Goal: Information Seeking & Learning: Find contact information

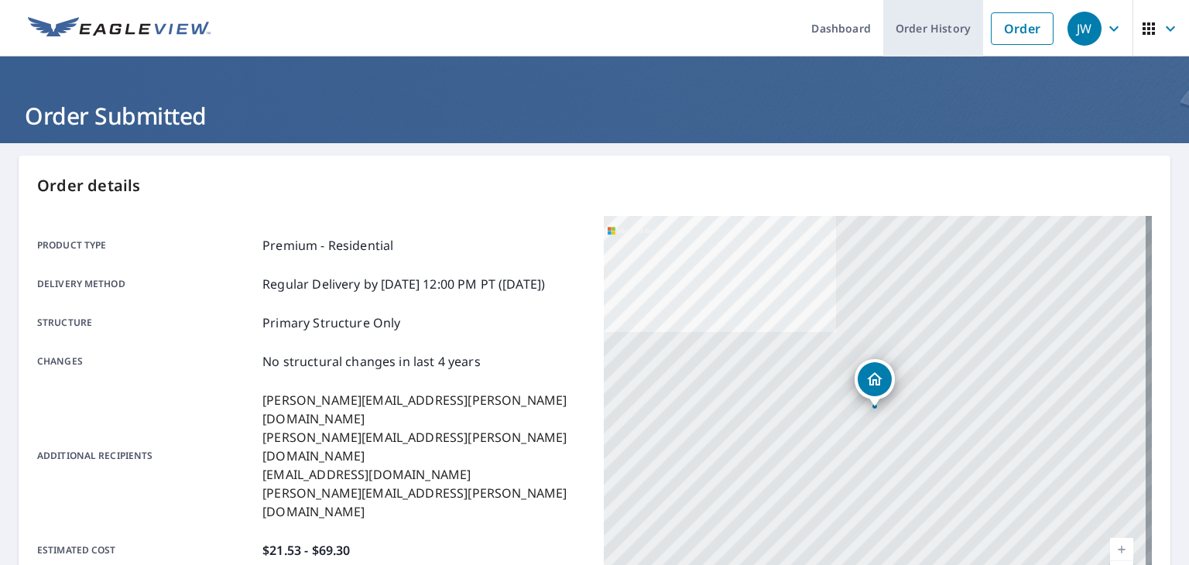
click at [917, 36] on link "Order History" at bounding box center [933, 28] width 100 height 57
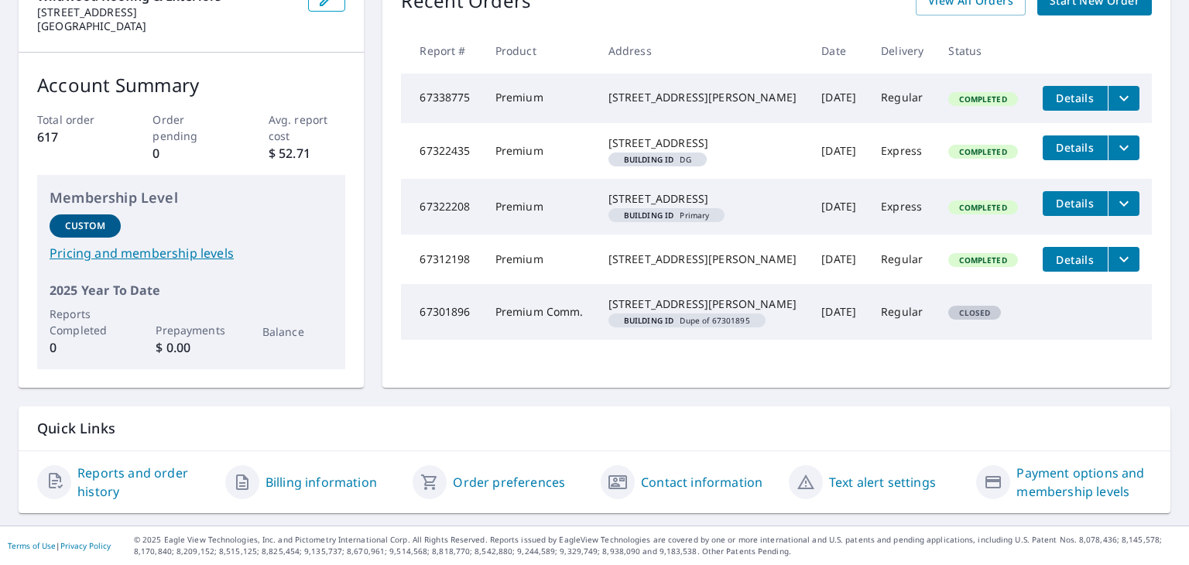
scroll to position [198, 0]
drag, startPoint x: 1159, startPoint y: 243, endPoint x: 1178, endPoint y: 125, distance: 119.3
click at [1178, 125] on div "Dashboard Order History Order JW Dashboard Wildwood Roofing & Exteriors 437 Old…" at bounding box center [594, 282] width 1189 height 565
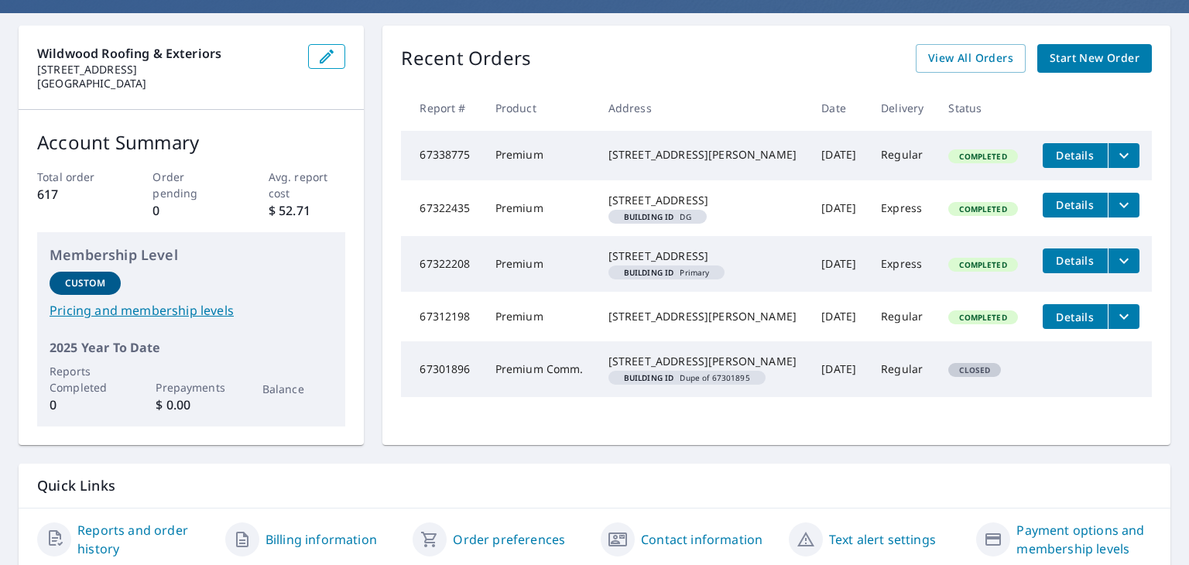
scroll to position [134, 0]
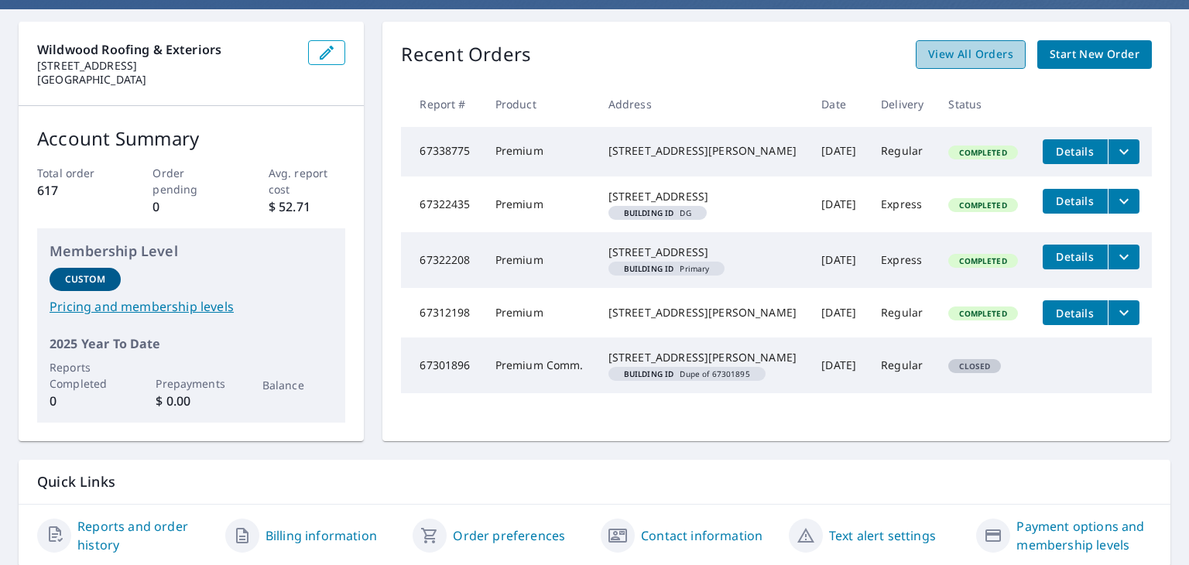
click at [987, 59] on span "View All Orders" at bounding box center [970, 54] width 85 height 19
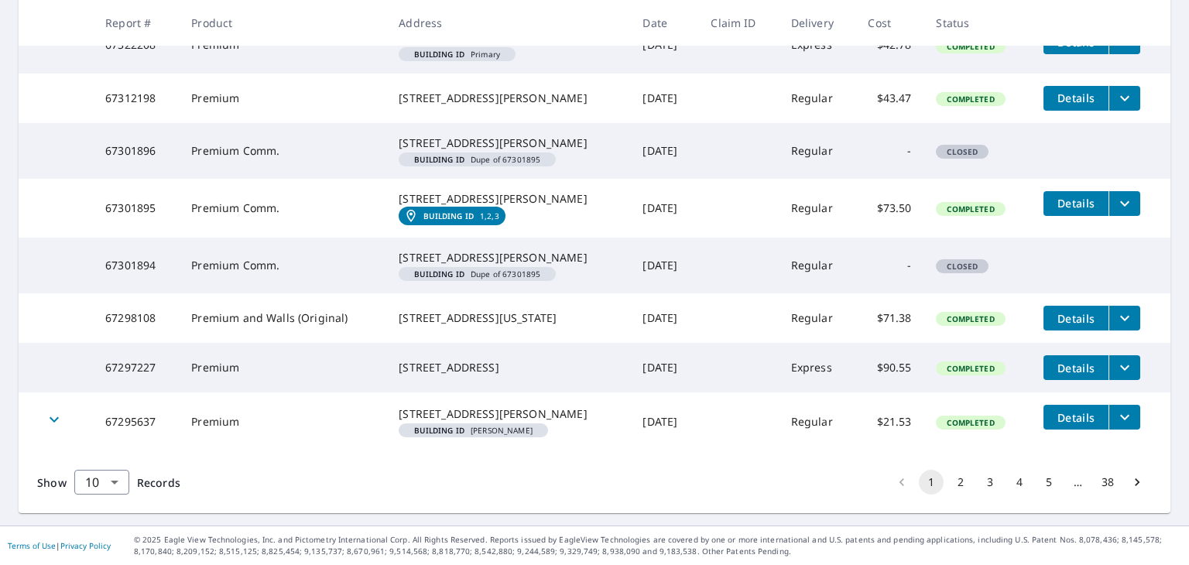
scroll to position [482, 0]
click at [458, 225] on link "Building ID 1,2,3" at bounding box center [452, 216] width 106 height 19
drag, startPoint x: 157, startPoint y: 224, endPoint x: 107, endPoint y: 215, distance: 51.0
click at [107, 215] on td "67301895" at bounding box center [136, 208] width 86 height 59
copy td "67301895"
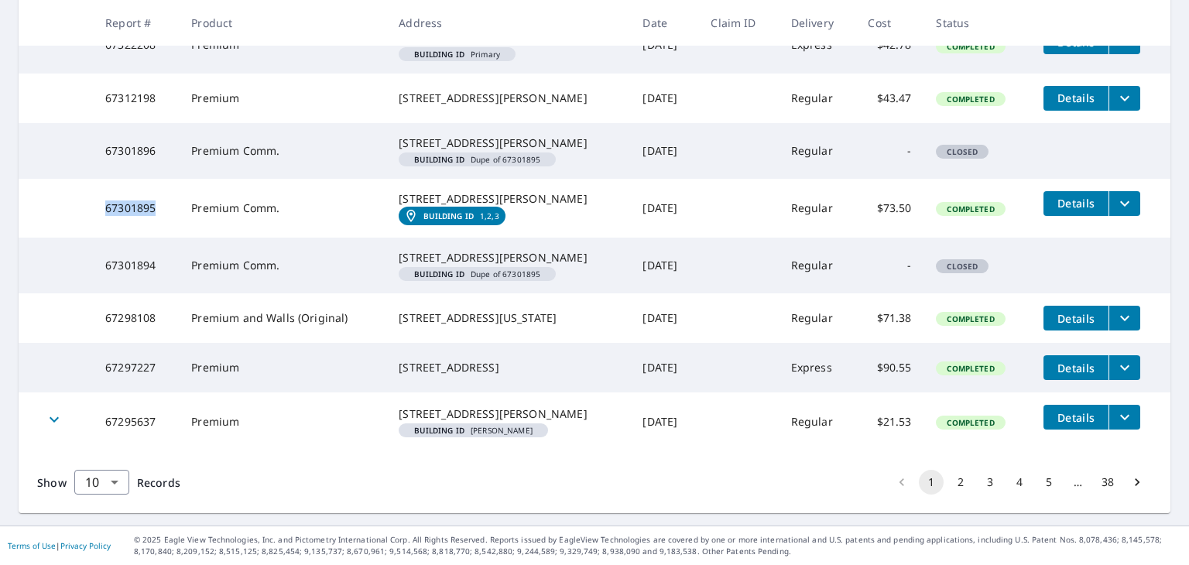
click at [1067, 211] on span "Details" at bounding box center [1076, 203] width 46 height 15
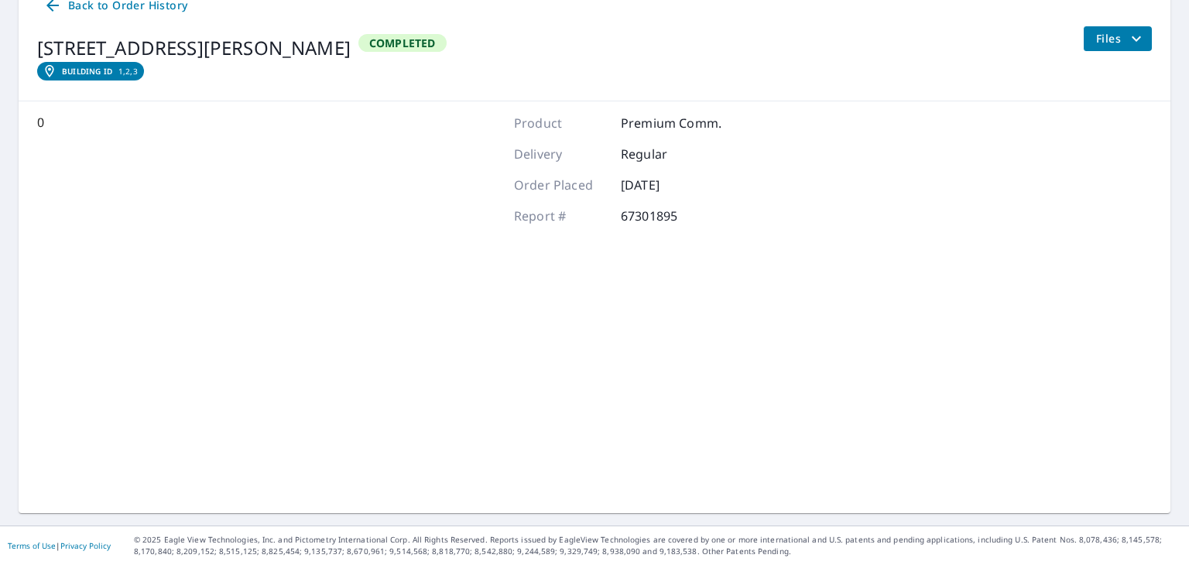
scroll to position [176, 0]
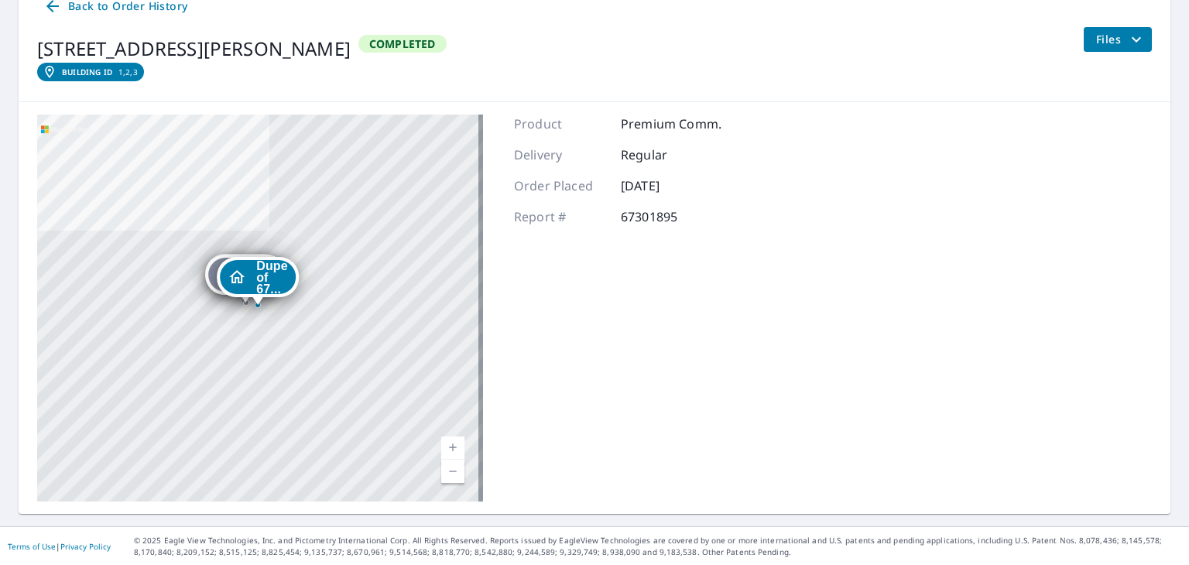
click at [453, 439] on link "Current Level 17, Zoom In" at bounding box center [452, 448] width 23 height 23
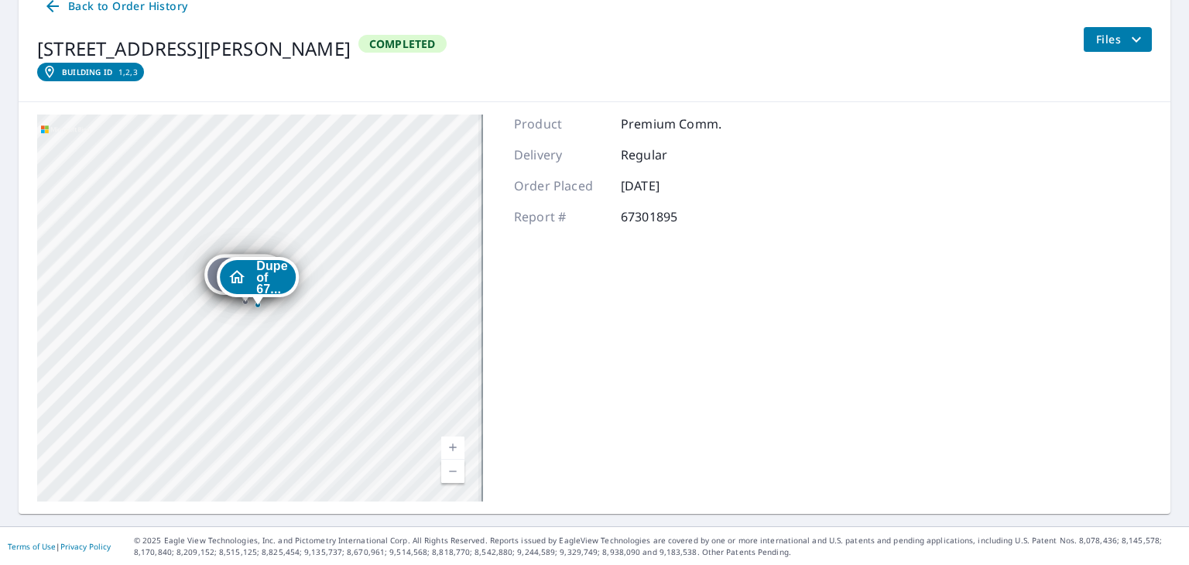
click at [453, 439] on link "Current Level 17, Zoom In" at bounding box center [452, 448] width 23 height 23
click at [453, 439] on link "Current Level 17.84799690655495, Zoom In" at bounding box center [452, 448] width 23 height 23
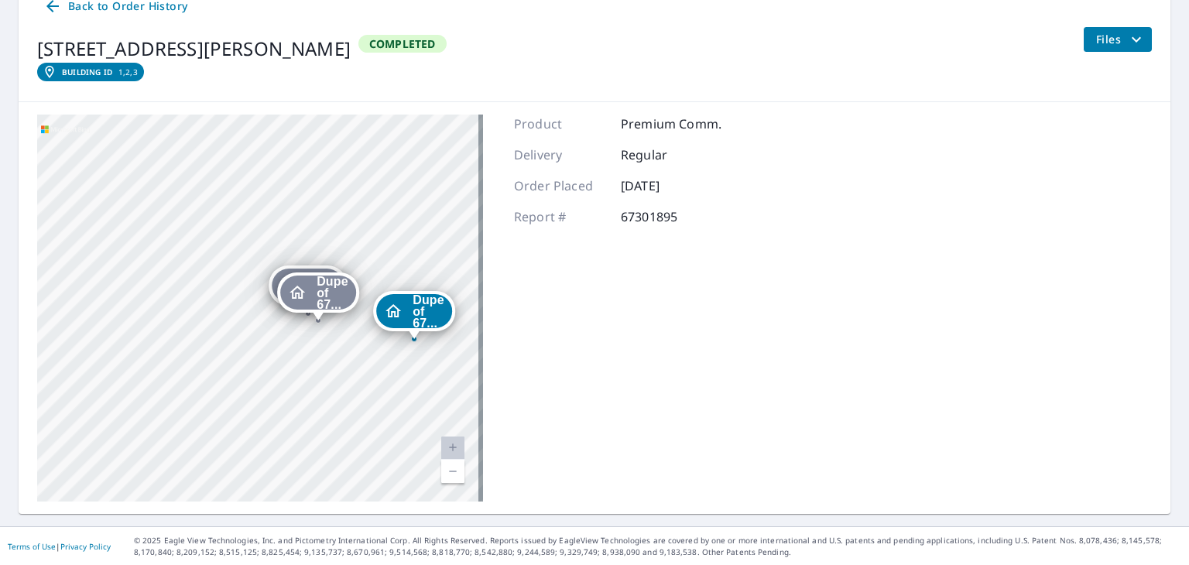
drag, startPoint x: 187, startPoint y: 431, endPoint x: 343, endPoint y: 465, distance: 160.1
click at [343, 465] on div "1,2,3 3122 Lambdin Ave Saint Louis, MO 63115 Dupe of 67... 3122 Lambdin Ave Sai…" at bounding box center [260, 308] width 446 height 387
click at [1130, 38] on icon "filesDropdownBtn-67301895" at bounding box center [1136, 39] width 19 height 19
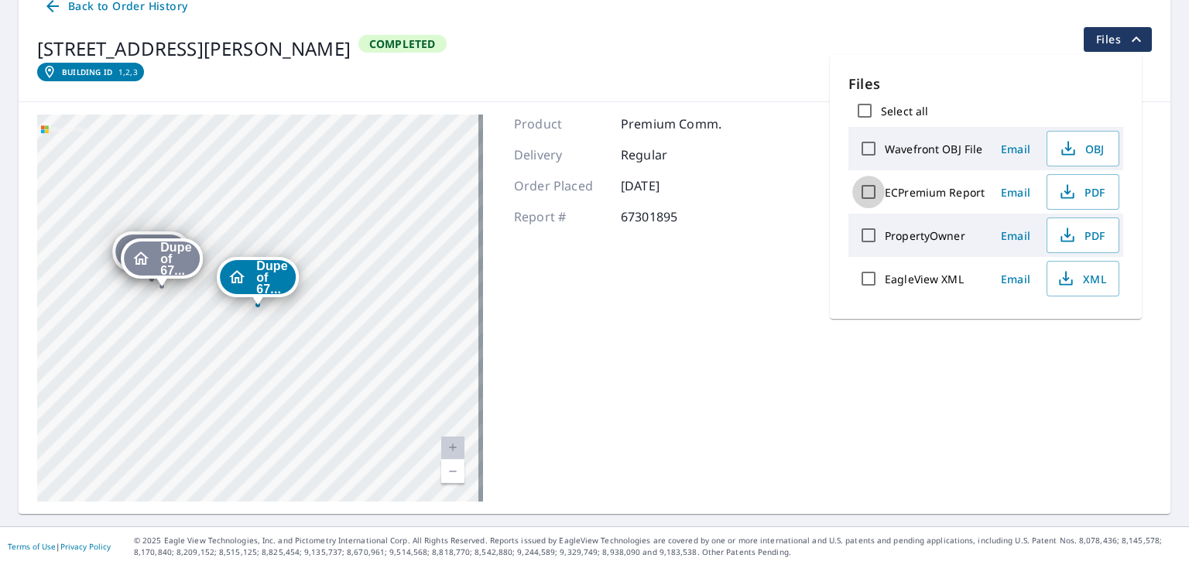
click at [869, 187] on input "ECPremium Report" at bounding box center [868, 192] width 33 height 33
checkbox input "true"
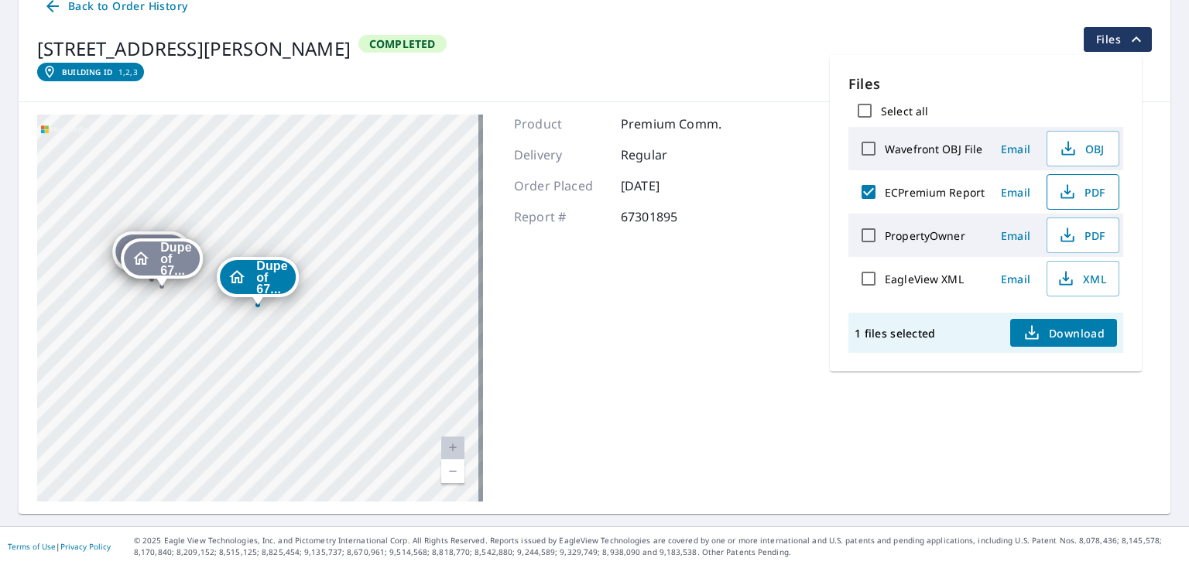
click at [1090, 188] on span "PDF" at bounding box center [1082, 192] width 50 height 19
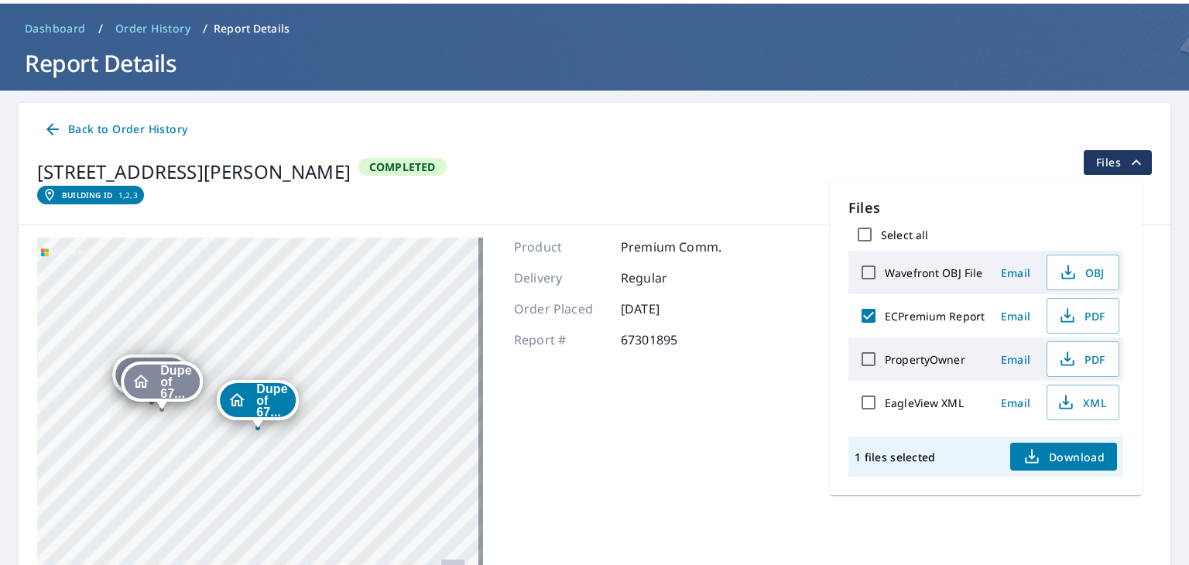
scroll to position [55, 0]
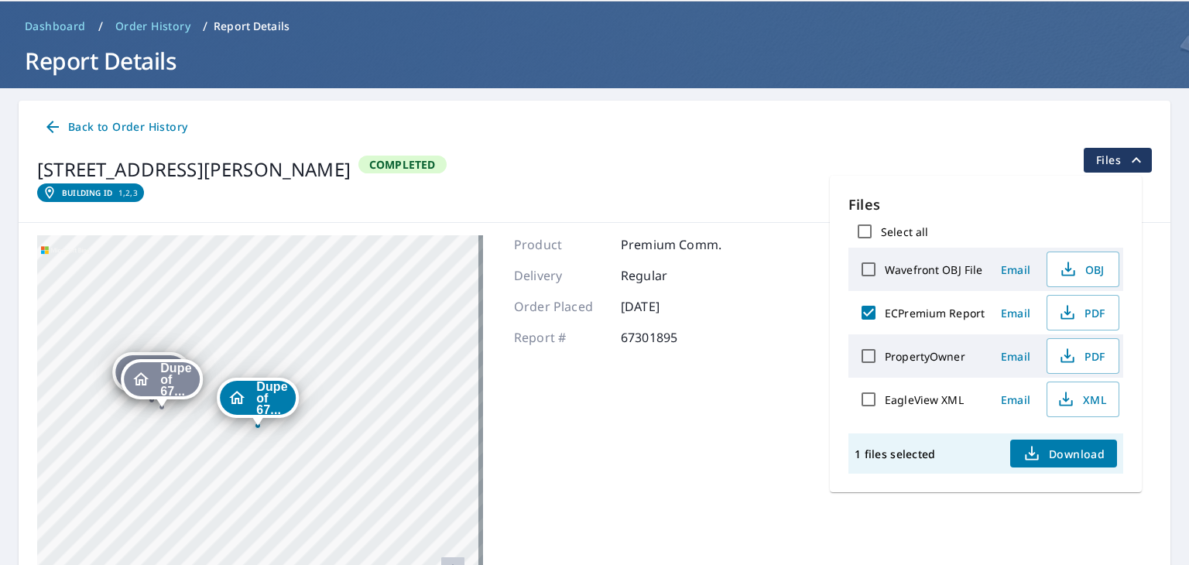
click at [151, 122] on span "Back to Order History" at bounding box center [115, 127] width 144 height 19
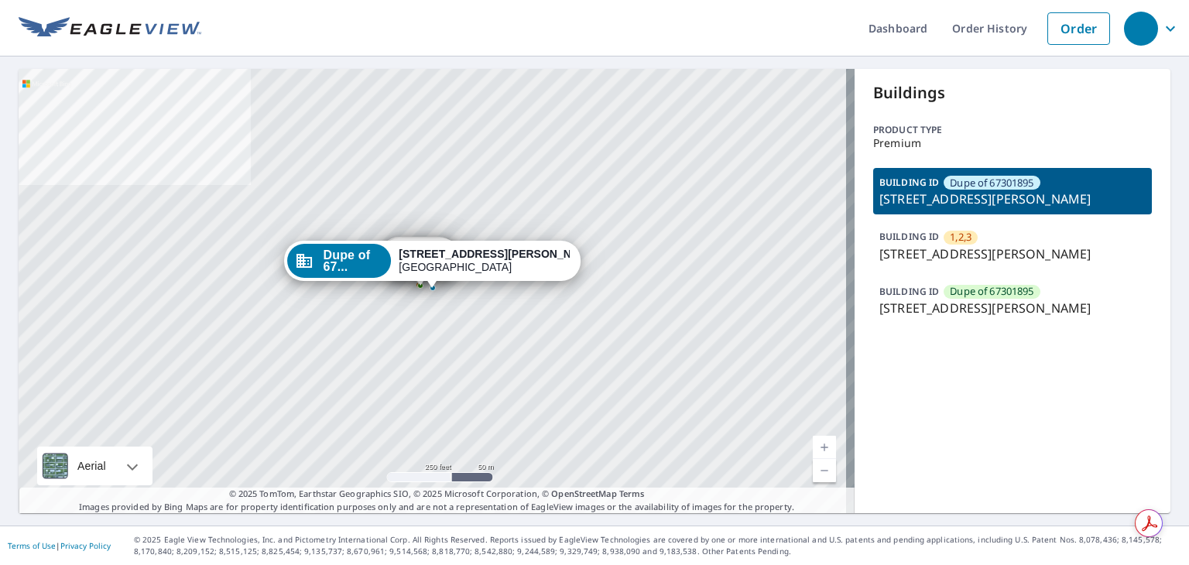
click at [814, 447] on link "Current Level 17, Zoom In" at bounding box center [824, 447] width 23 height 23
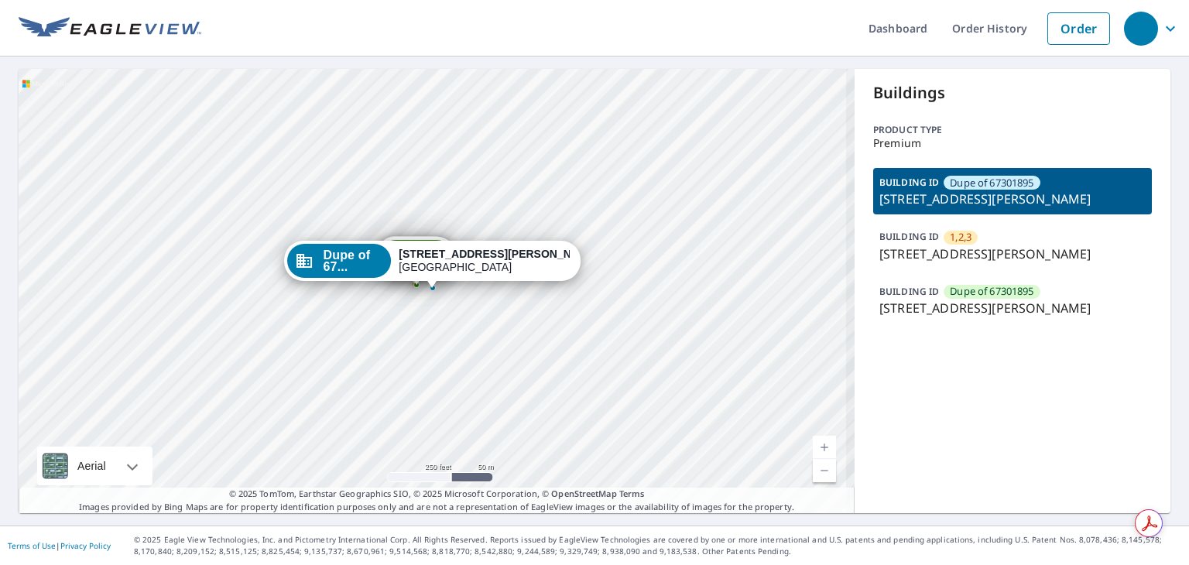
click at [814, 447] on link "Current Level 17, Zoom In" at bounding box center [824, 447] width 23 height 23
click at [814, 447] on link "Current Level 19, Zoom In" at bounding box center [824, 447] width 23 height 23
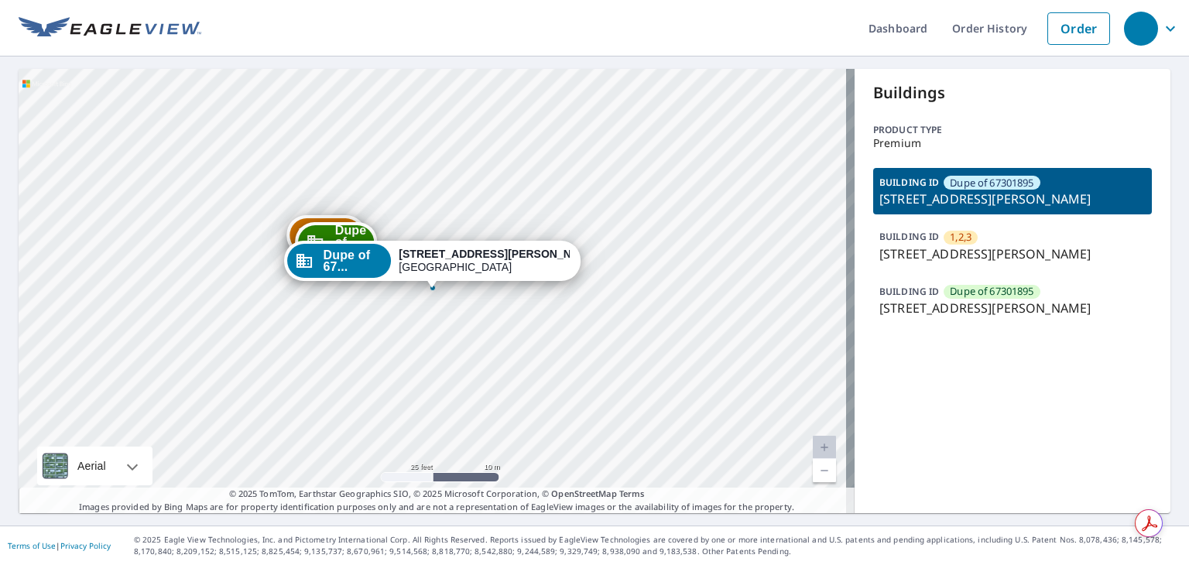
click at [814, 447] on link "Current Level 20, Zoom In Disabled" at bounding box center [824, 447] width 23 height 23
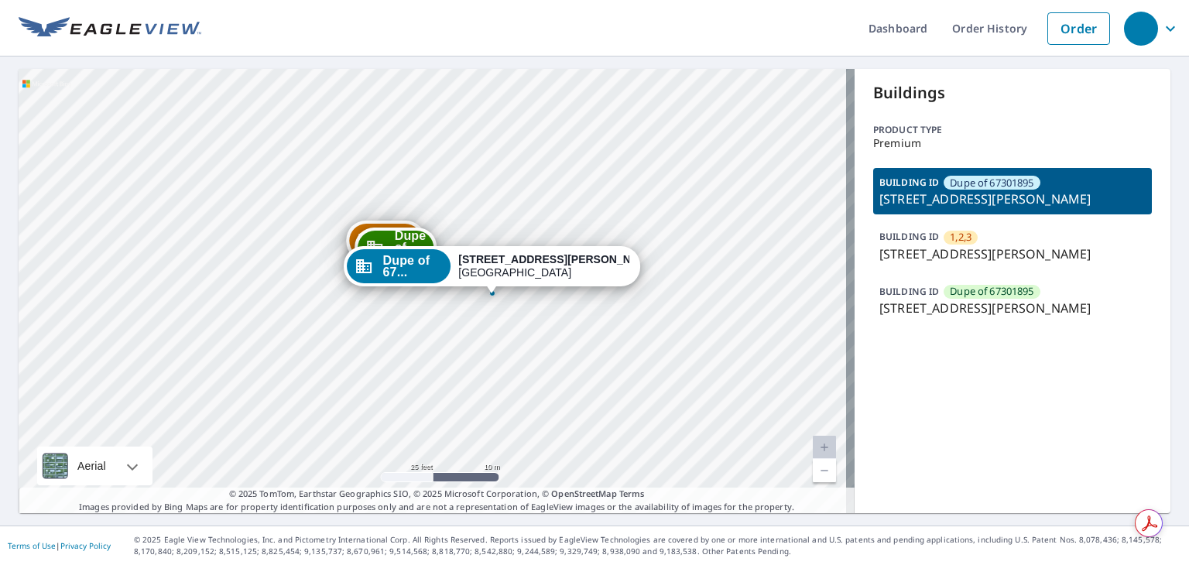
drag, startPoint x: 444, startPoint y: 258, endPoint x: 504, endPoint y: 263, distance: 59.9
click at [504, 263] on strong "[STREET_ADDRESS][PERSON_NAME]" at bounding box center [558, 259] width 200 height 12
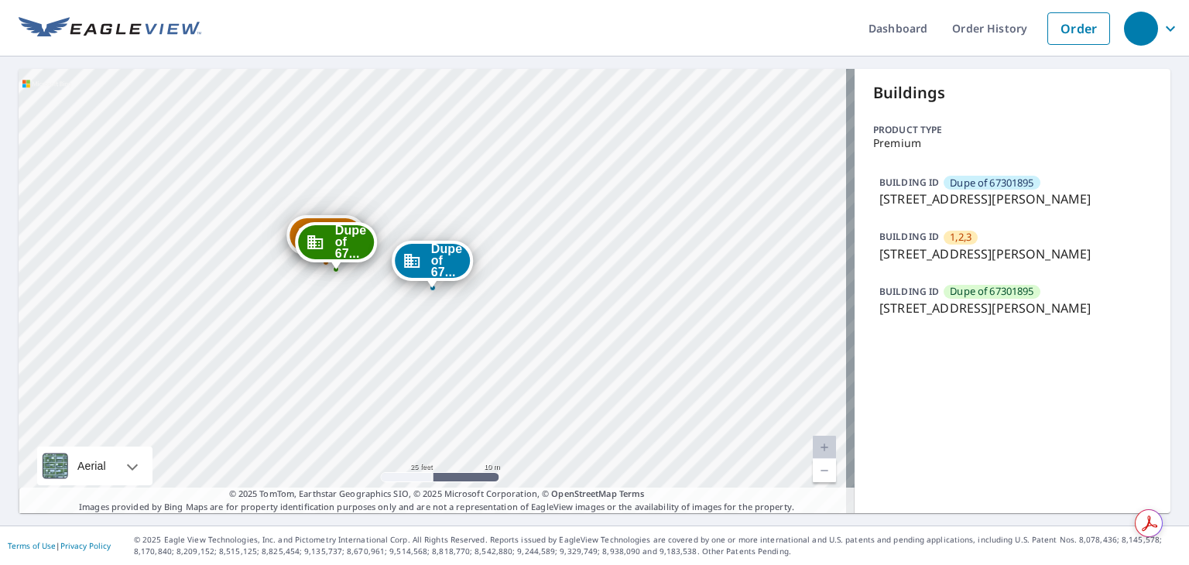
click at [424, 268] on div "Dupe of 67..." at bounding box center [433, 261] width 76 height 34
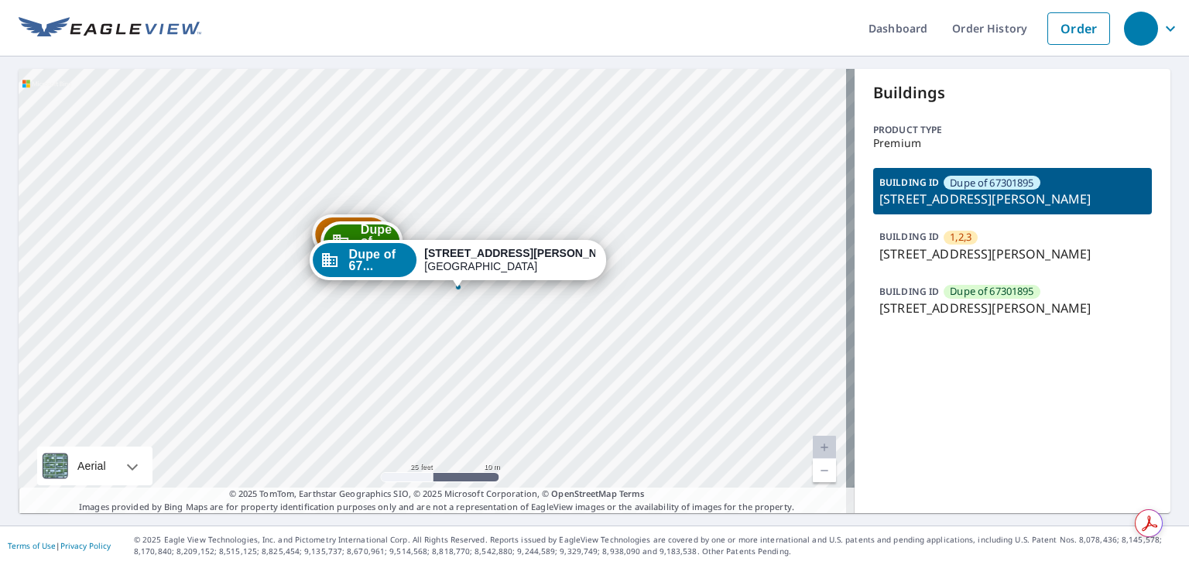
drag, startPoint x: 424, startPoint y: 268, endPoint x: 450, endPoint y: 267, distance: 25.6
click at [417, 267] on div "Dupe of 67..." at bounding box center [365, 260] width 105 height 34
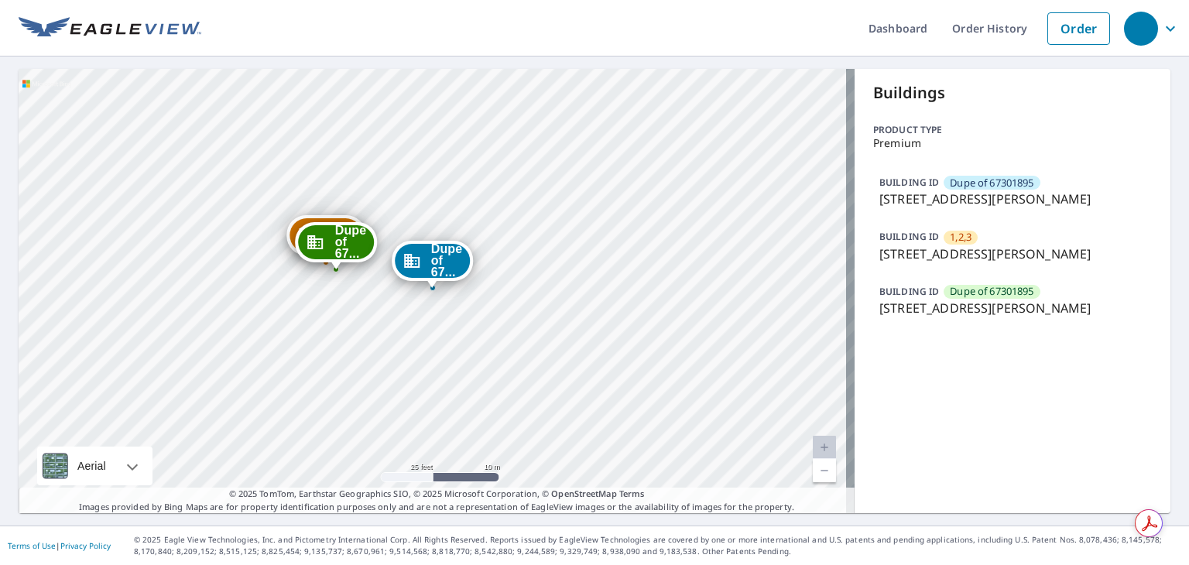
click at [437, 262] on span "Dupe of 67..." at bounding box center [447, 260] width 32 height 35
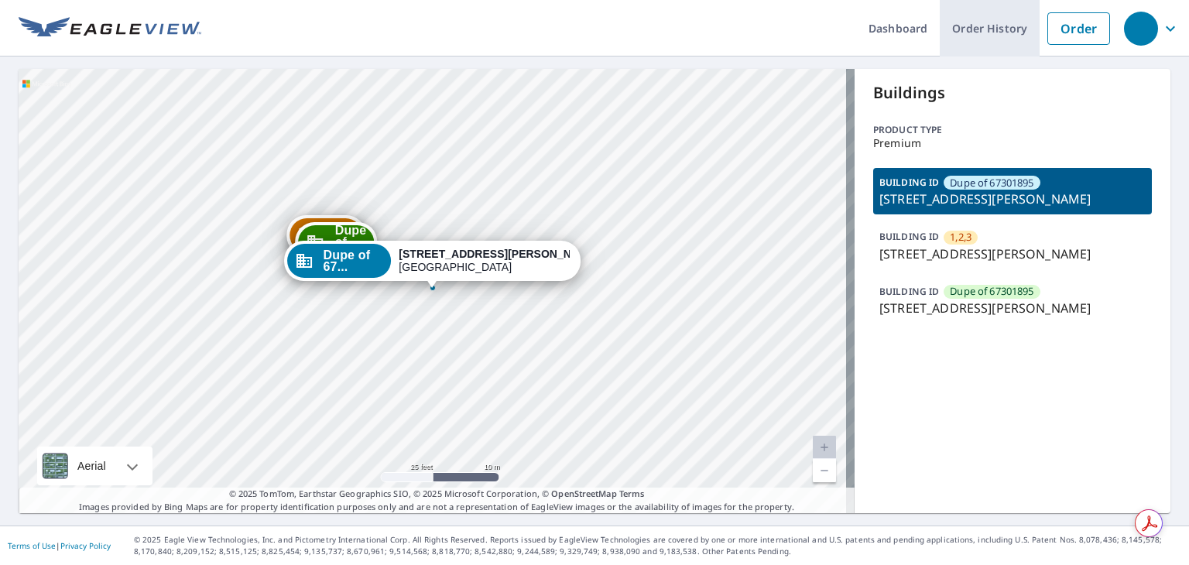
click at [986, 28] on link "Order History" at bounding box center [990, 28] width 100 height 57
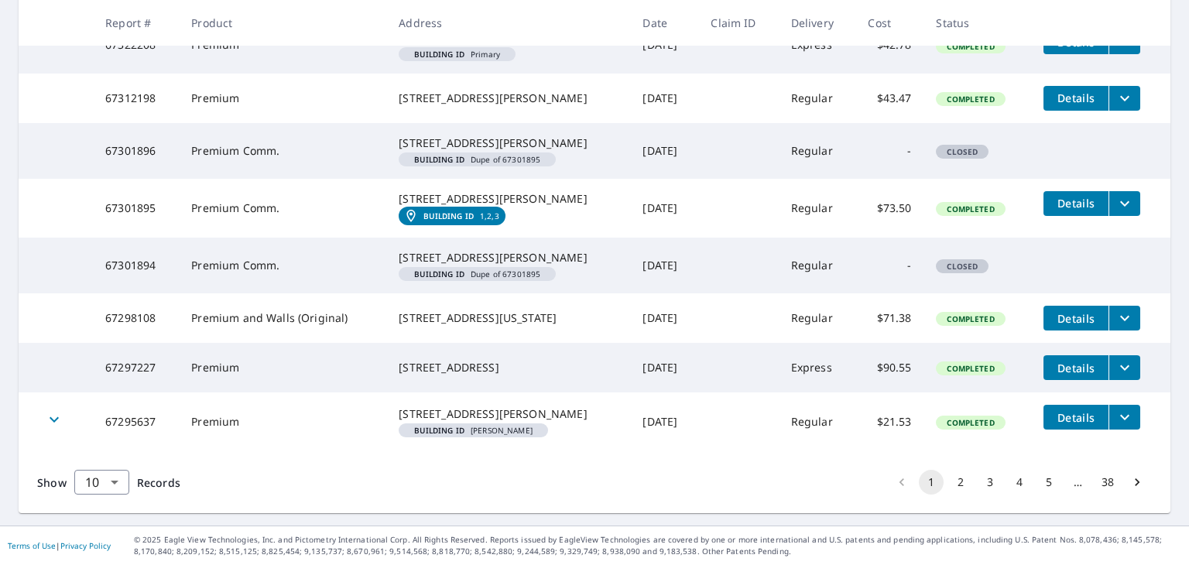
scroll to position [451, 0]
click at [1116, 213] on icon "filesDropdownBtn-67301895" at bounding box center [1125, 203] width 19 height 19
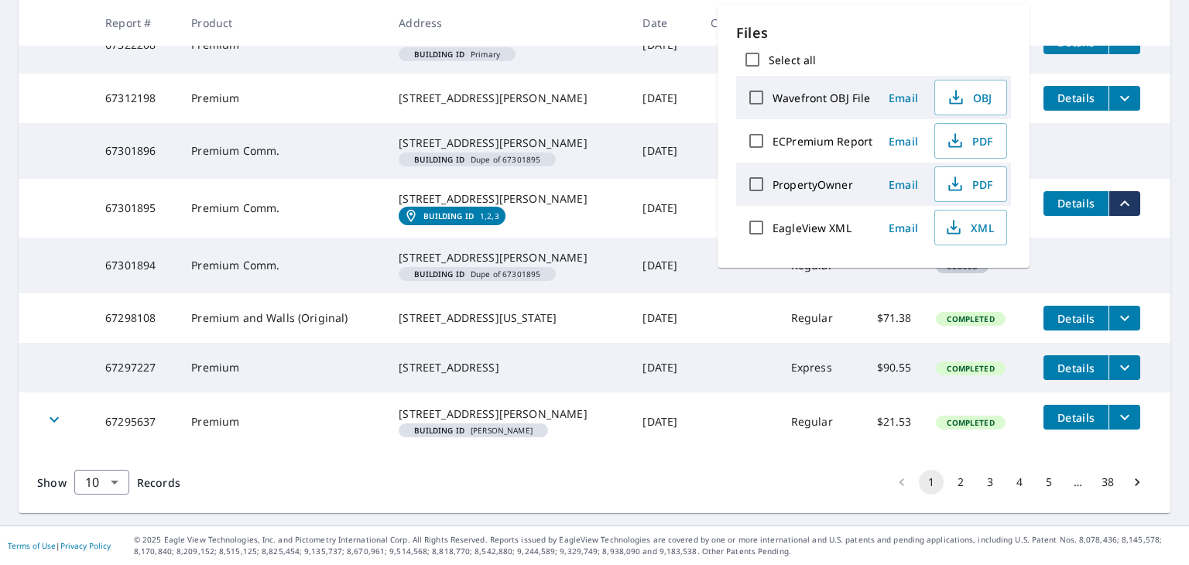
click at [1076, 211] on span "Details" at bounding box center [1076, 203] width 46 height 15
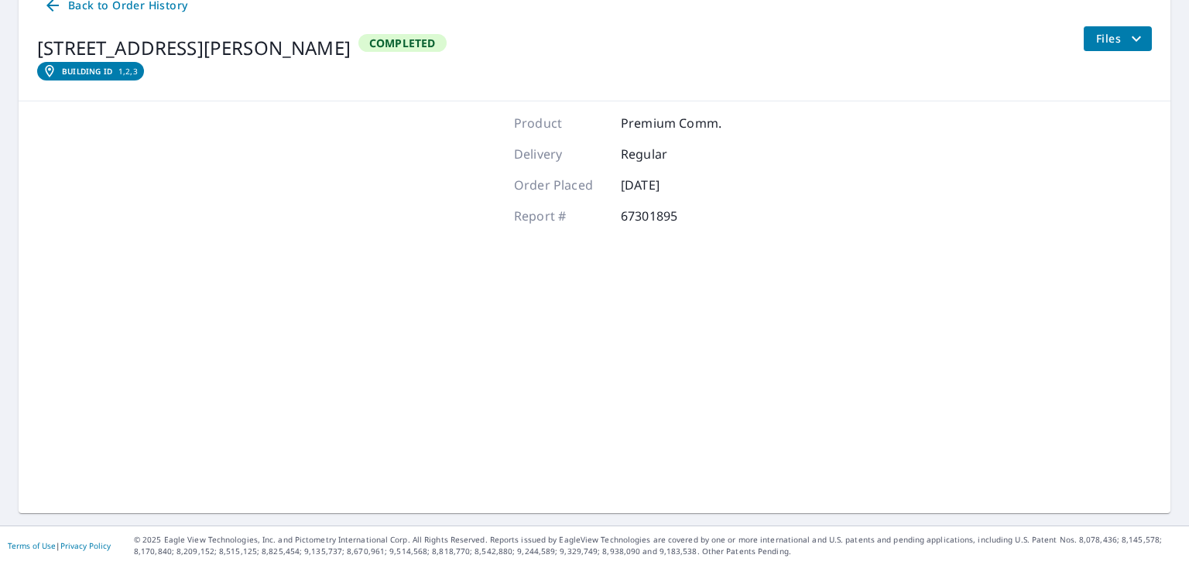
scroll to position [176, 0]
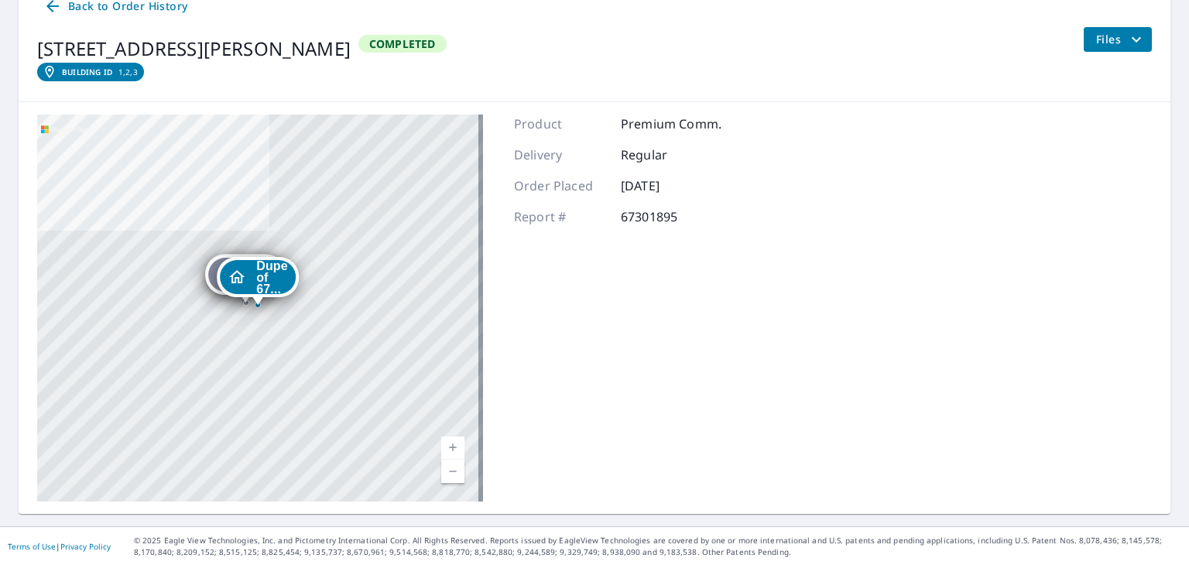
click at [1127, 31] on icon "filesDropdownBtn-67301895" at bounding box center [1136, 39] width 19 height 19
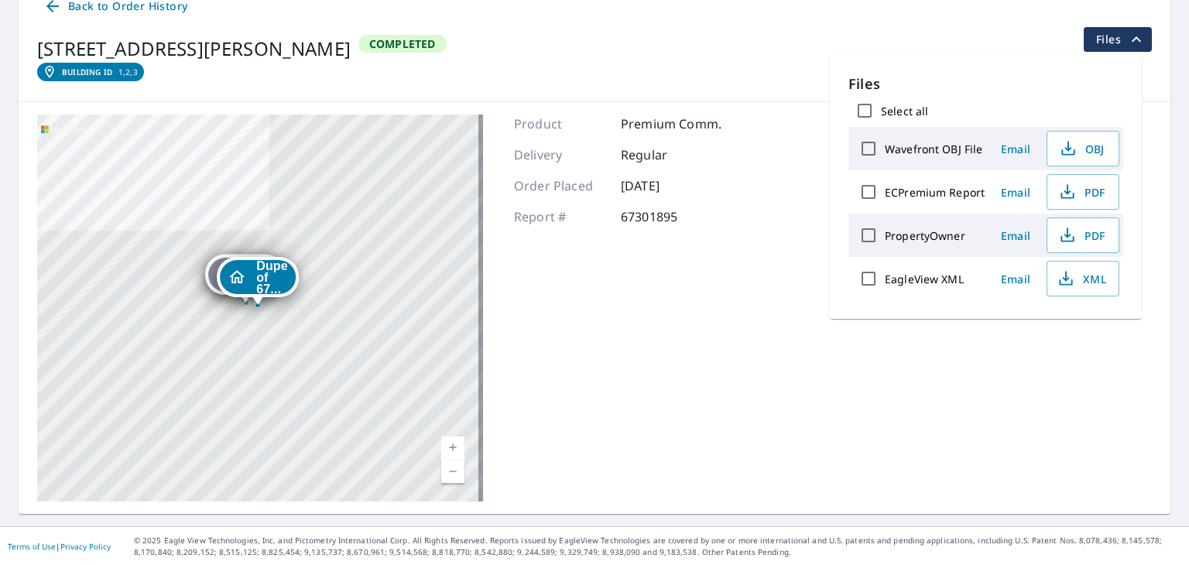
click at [1010, 27] on div "3122 Lambdin Ave Saint Louis, MO 63115 Building ID 1,2,3 Completed Files" at bounding box center [594, 58] width 1115 height 62
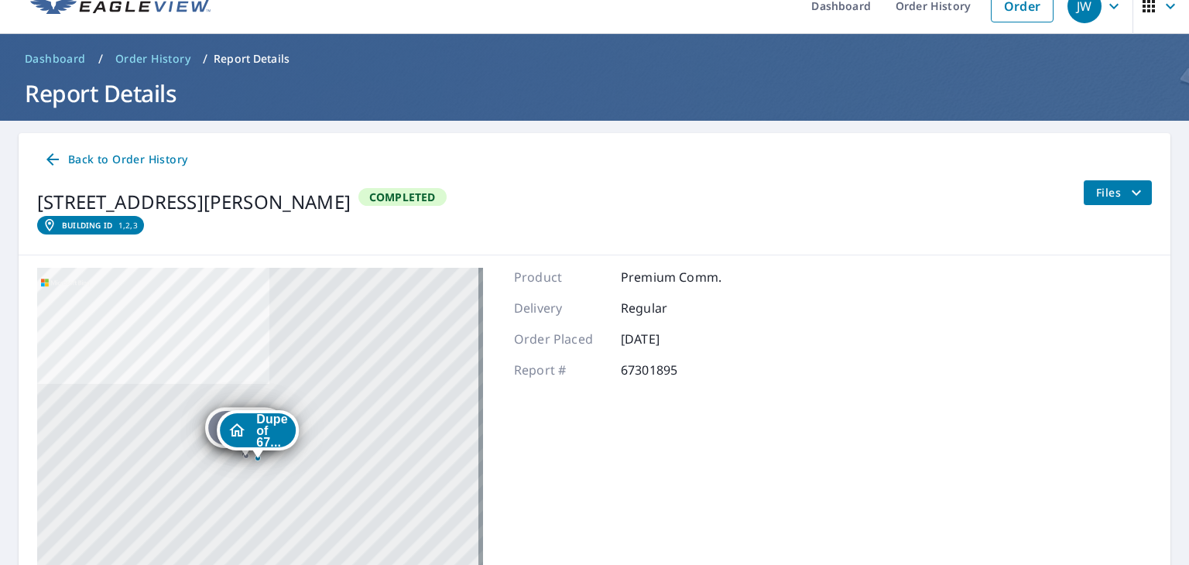
scroll to position [0, 0]
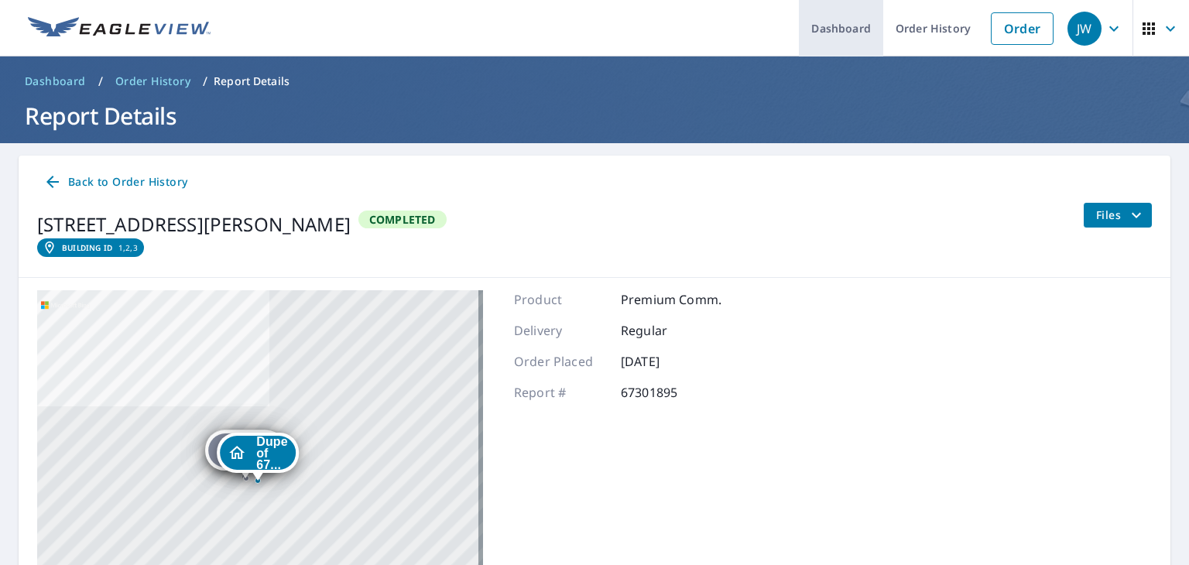
click at [840, 23] on link "Dashboard" at bounding box center [841, 28] width 84 height 57
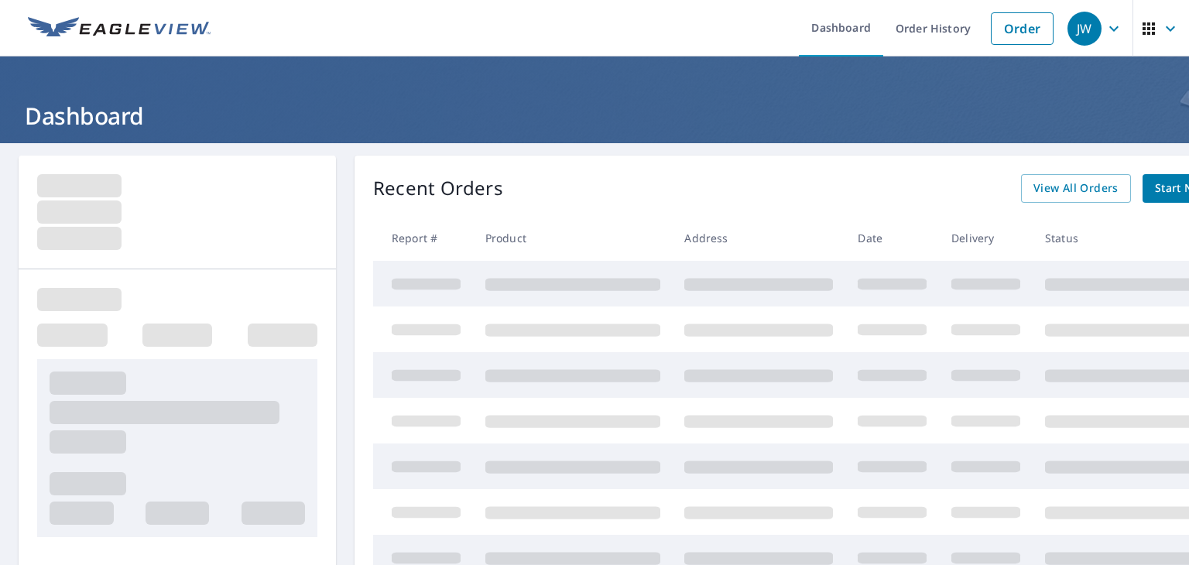
click at [1140, 26] on icon "button" at bounding box center [1149, 28] width 19 height 19
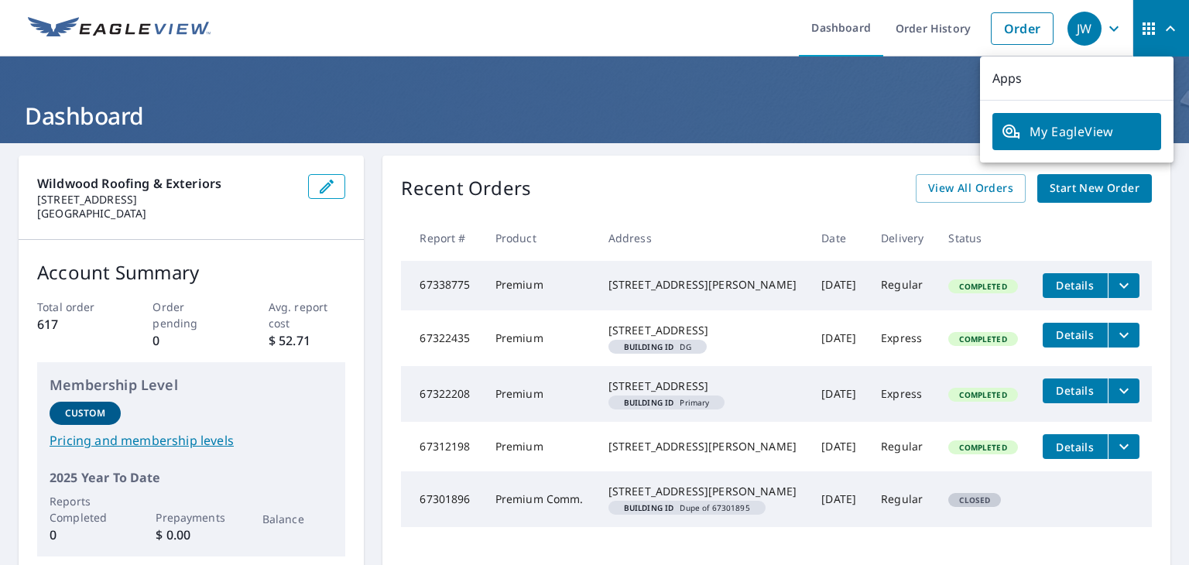
click at [705, 20] on ul "Dashboard Order History Order" at bounding box center [641, 28] width 842 height 57
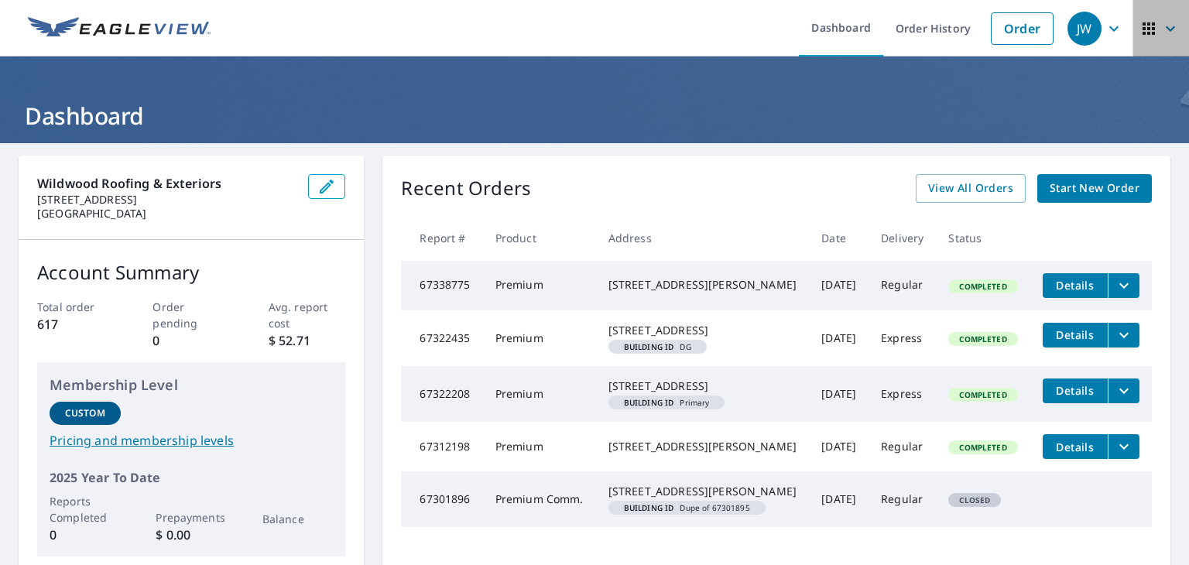
click at [1161, 31] on icon "button" at bounding box center [1170, 28] width 19 height 19
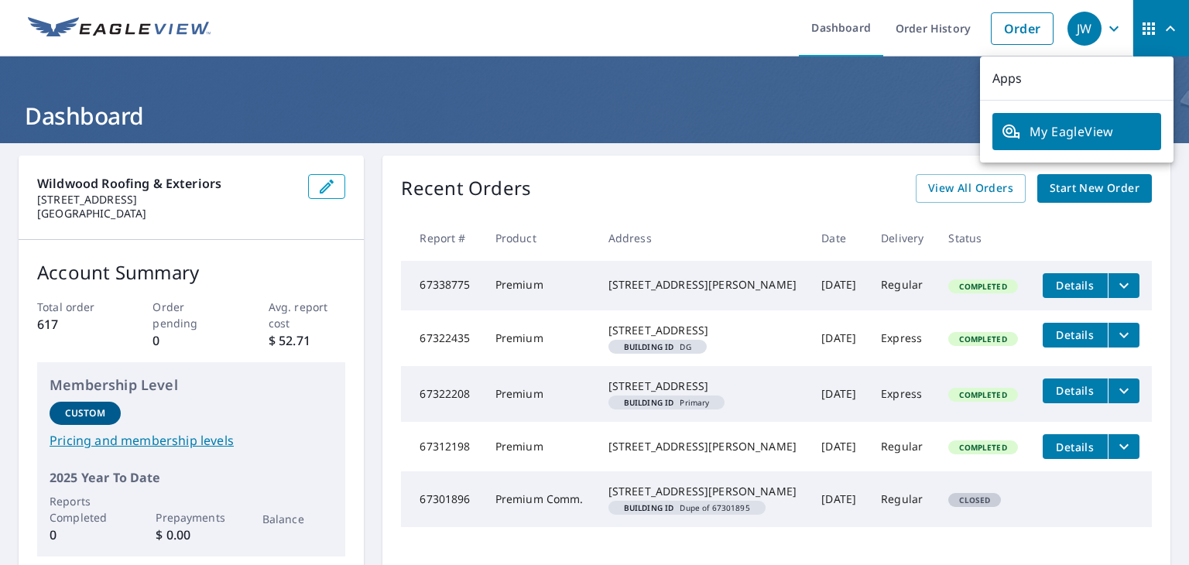
click at [1082, 125] on span "My EagleView" at bounding box center [1077, 131] width 150 height 19
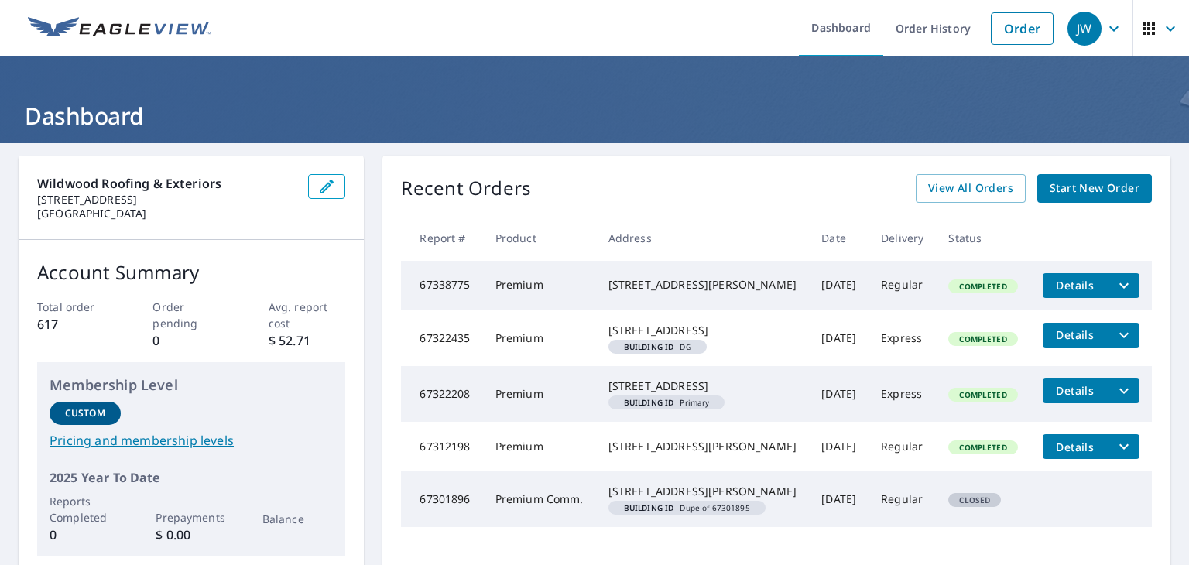
click at [156, 19] on img at bounding box center [119, 28] width 183 height 23
click at [909, 35] on link "Order History" at bounding box center [933, 28] width 100 height 57
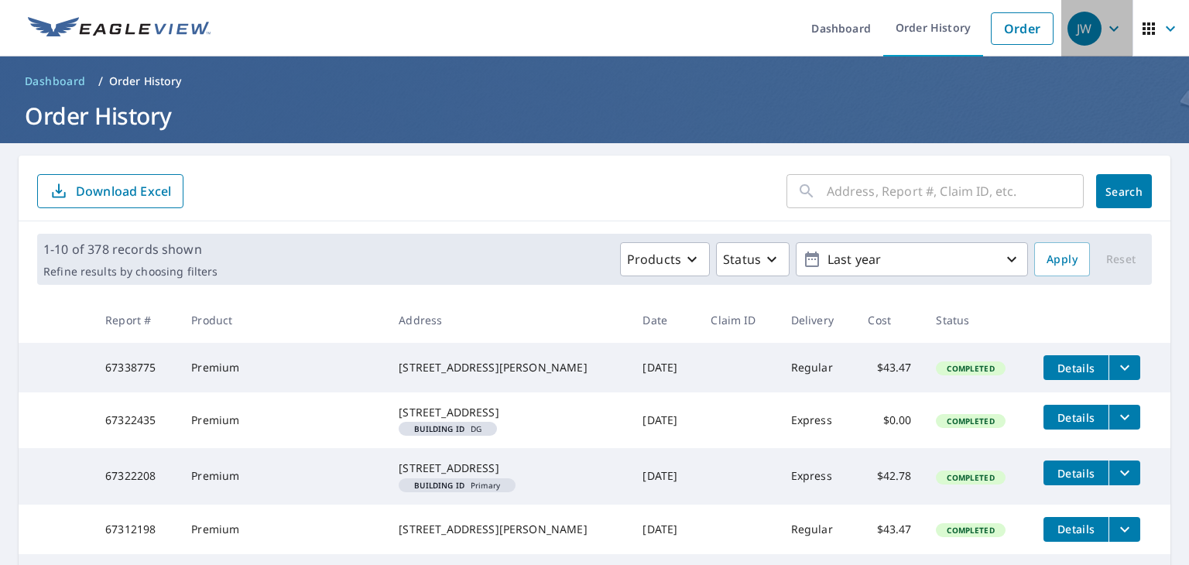
click at [1105, 32] on icon "button" at bounding box center [1114, 28] width 19 height 19
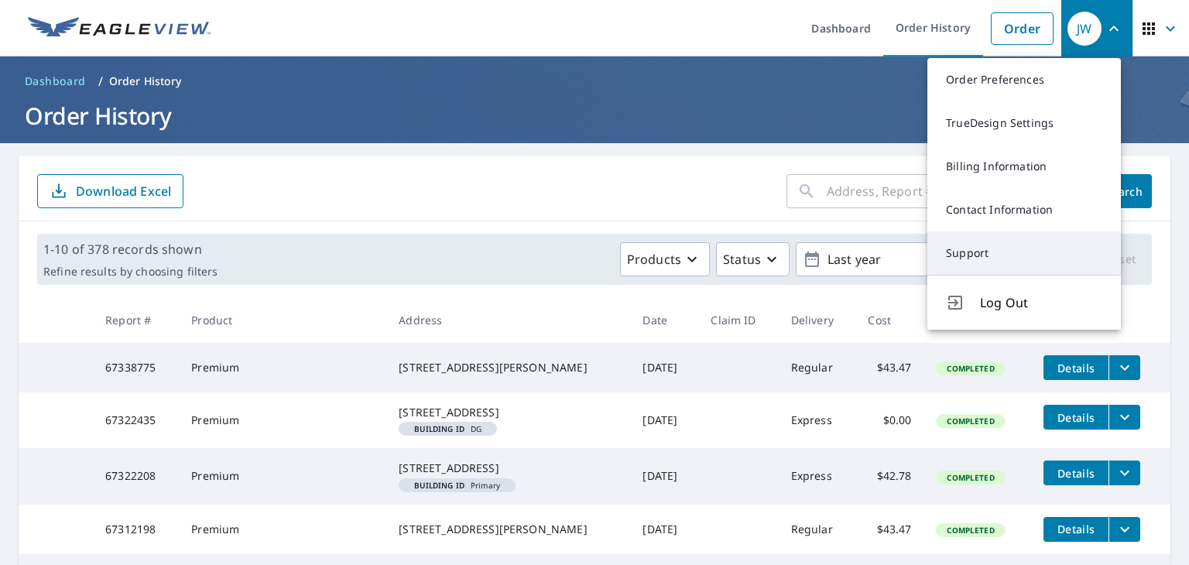
click at [992, 249] on link "Support" at bounding box center [1024, 252] width 194 height 43
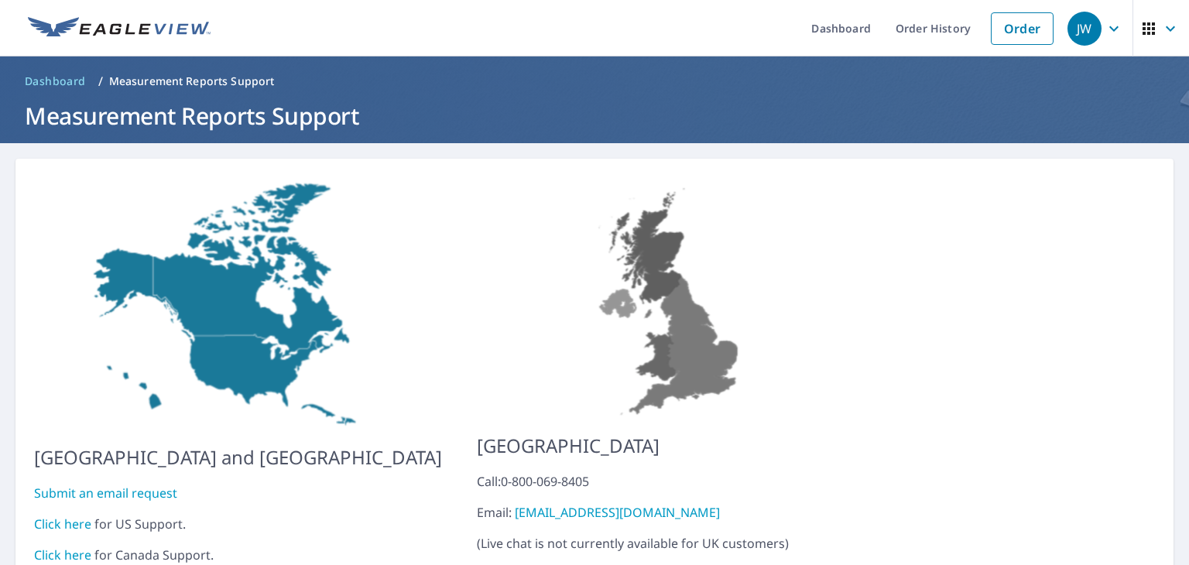
scroll to position [61, 0]
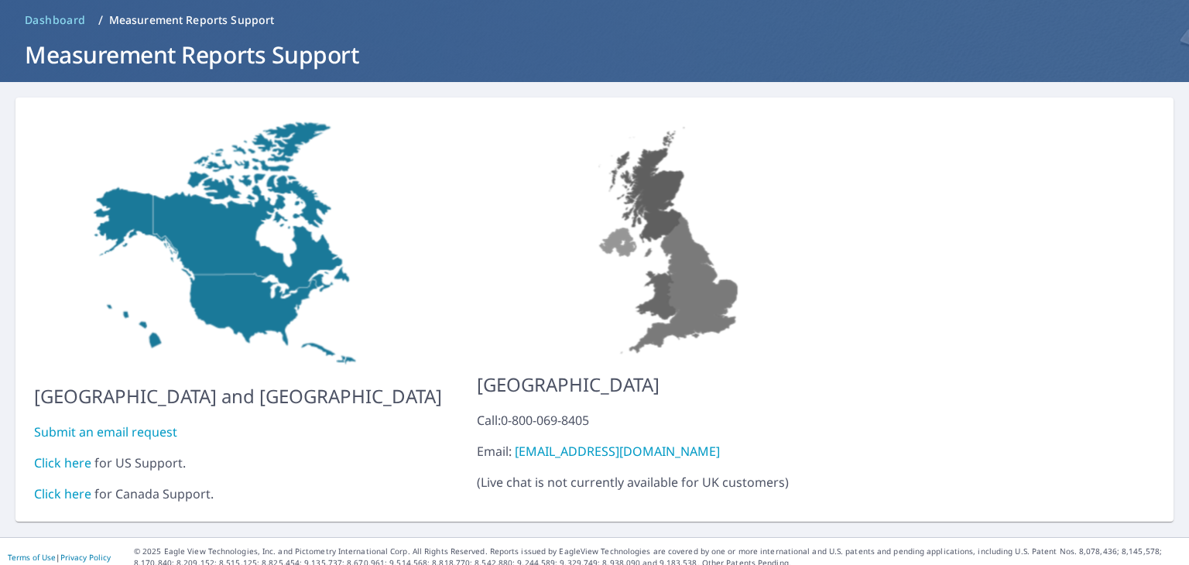
click at [65, 454] on link "Click here" at bounding box center [62, 462] width 57 height 17
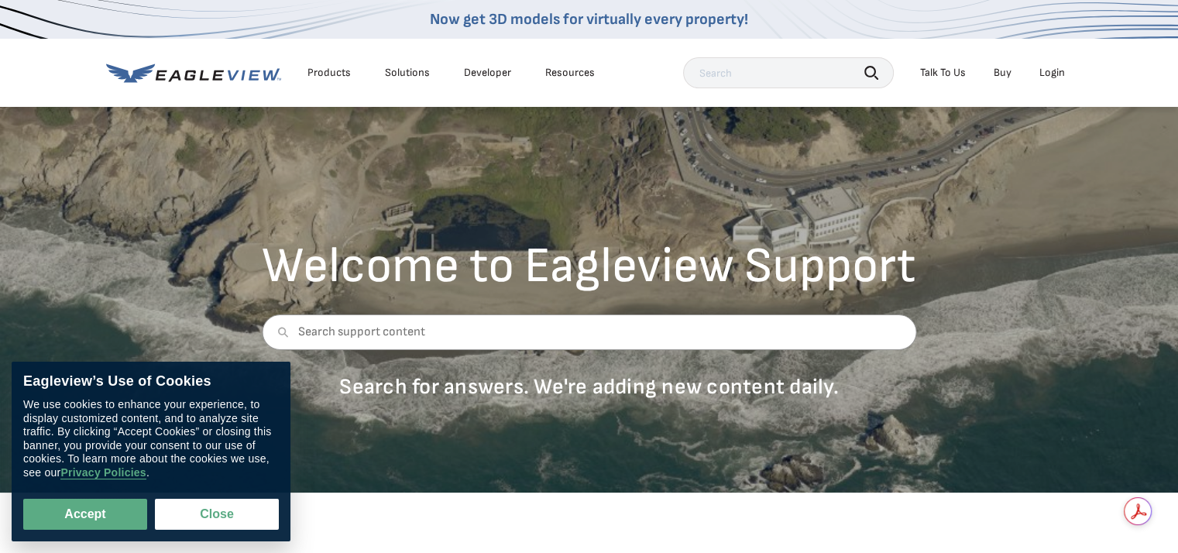
click at [953, 71] on div "Talk To Us" at bounding box center [943, 73] width 46 height 14
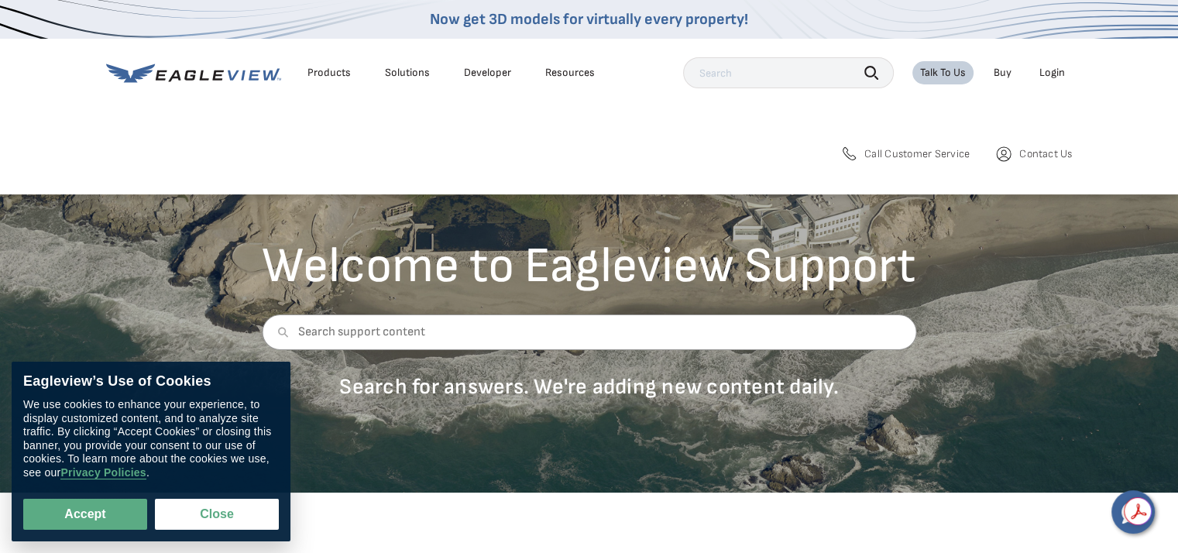
click at [1049, 155] on span "Contact Us" at bounding box center [1045, 154] width 53 height 14
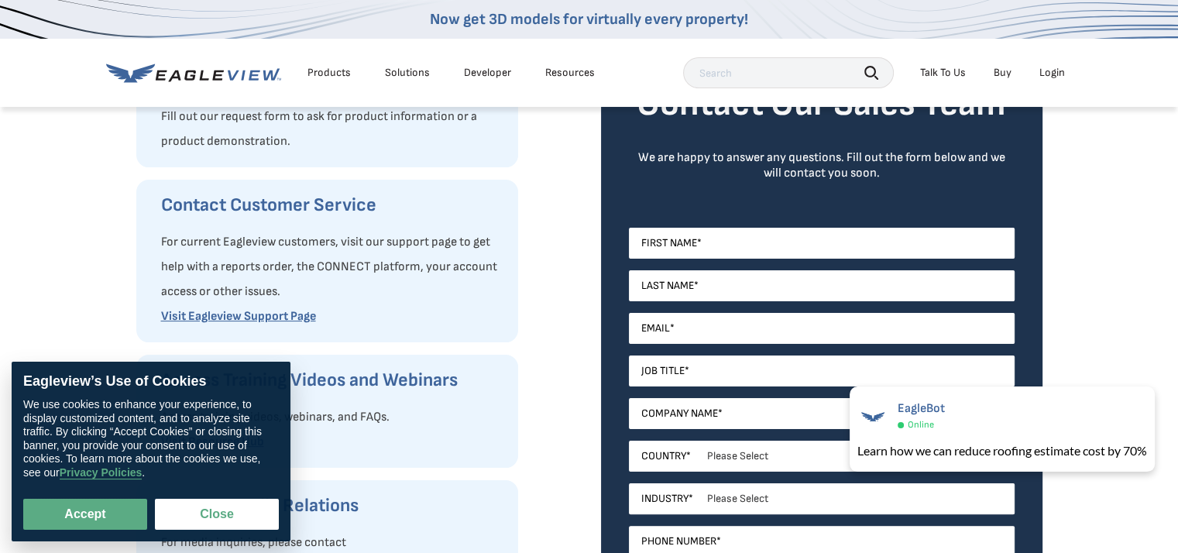
scroll to position [235, 0]
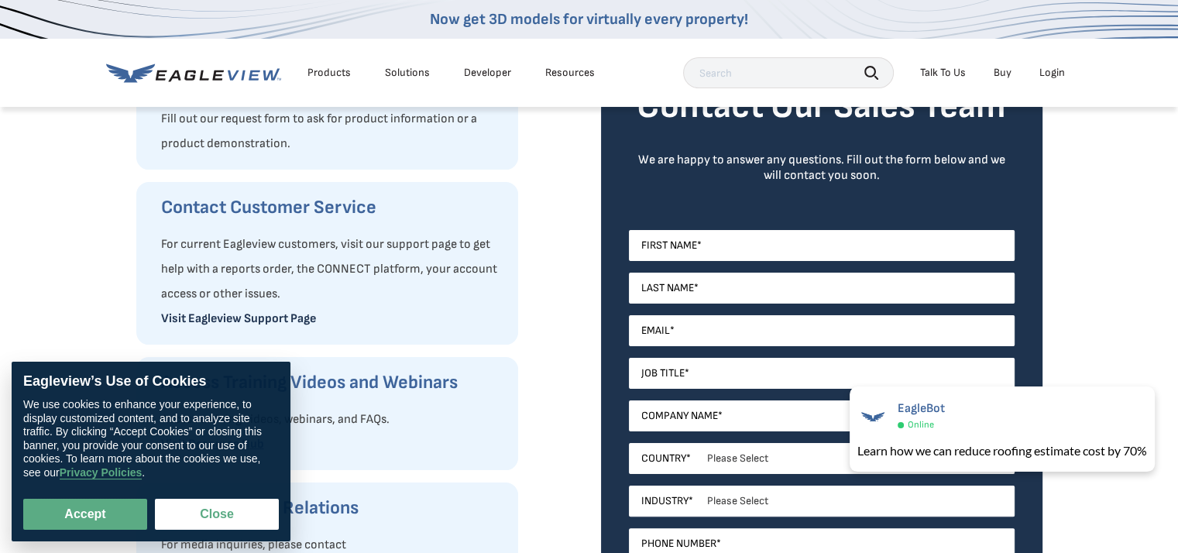
click at [293, 317] on link "Visit Eagleview Support Page" at bounding box center [238, 318] width 155 height 15
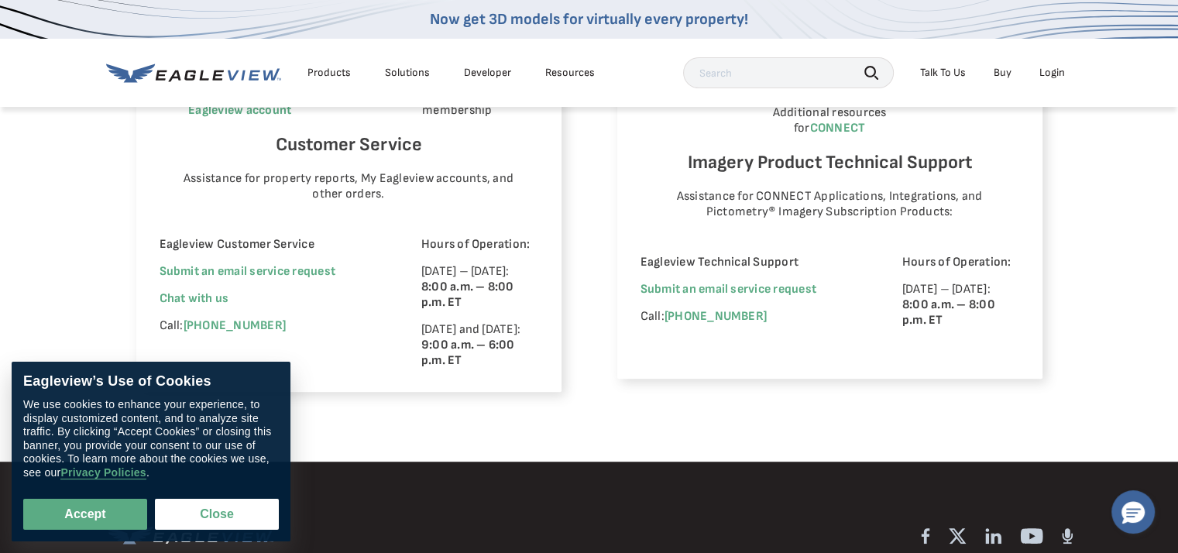
scroll to position [1072, 0]
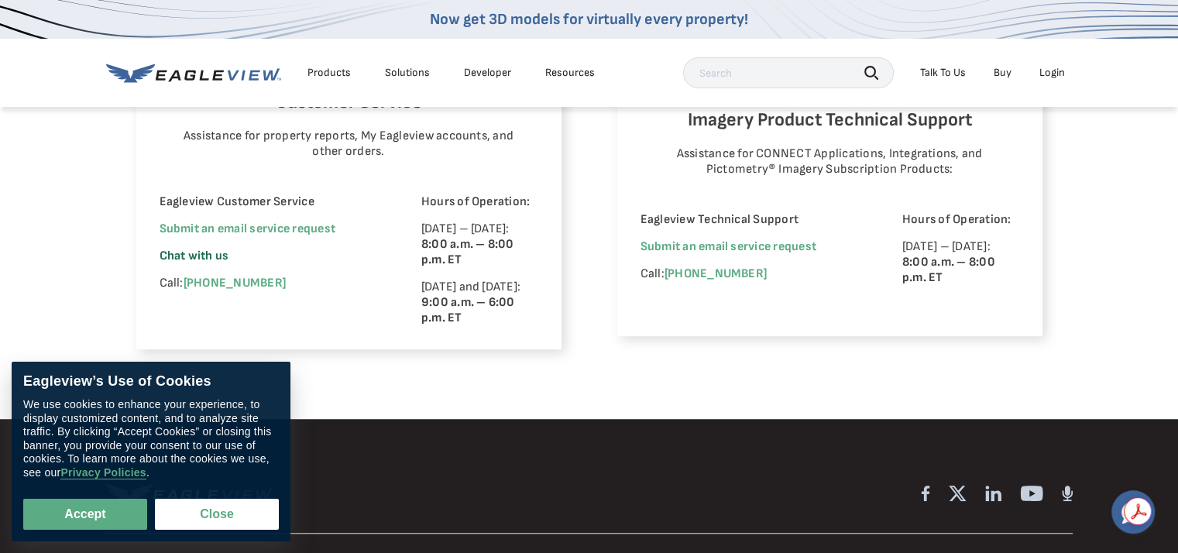
click at [213, 255] on span "Chat with us" at bounding box center [194, 256] width 70 height 15
click at [812, 341] on div "Imagery and CONNECT Platform Applications View your organization’s imagery and …" at bounding box center [829, 41] width 425 height 615
